Goal: Navigation & Orientation: Find specific page/section

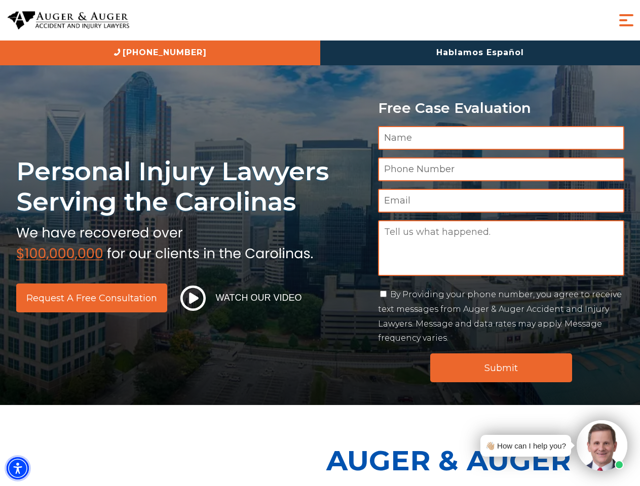
click at [18, 469] on img "Accessibility Menu" at bounding box center [18, 469] width 22 height 22
